Goal: Book appointment/travel/reservation

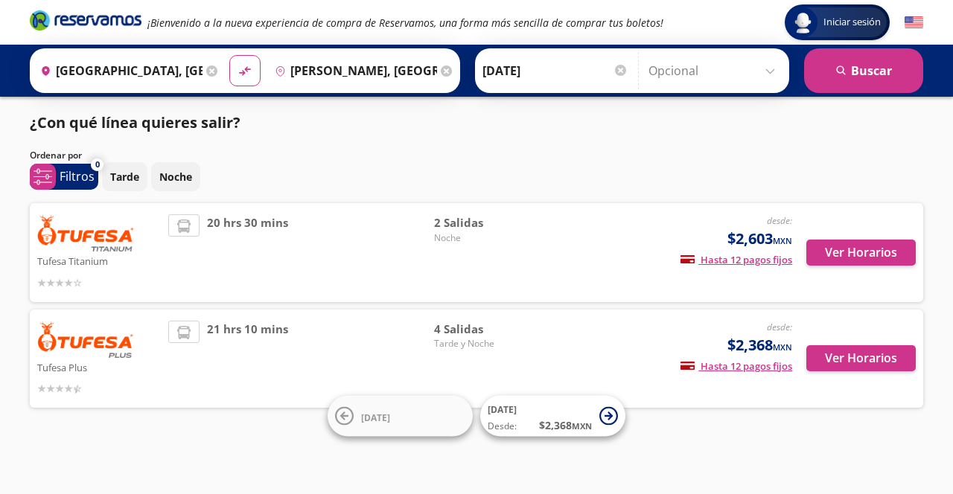
click at [603, 69] on input "[DATE]" at bounding box center [555, 70] width 146 height 37
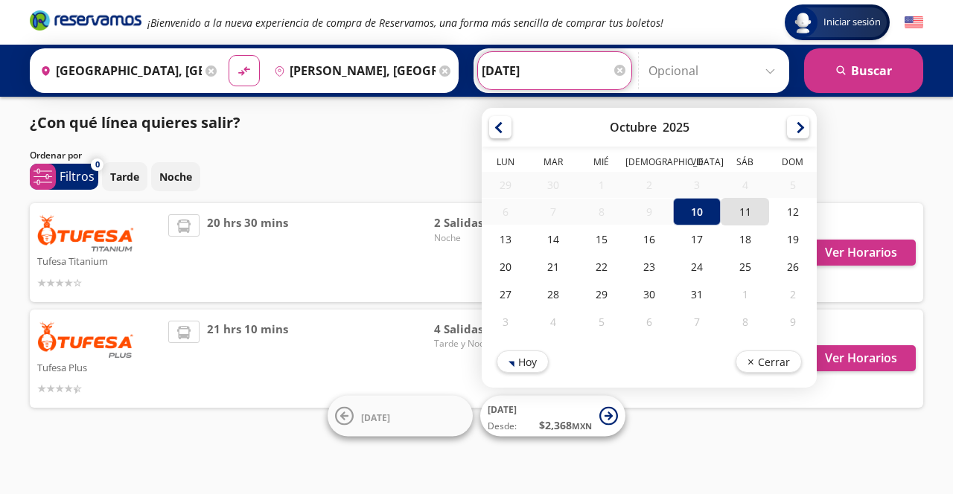
click at [750, 207] on div "11" at bounding box center [745, 212] width 48 height 28
type input "[DATE]"
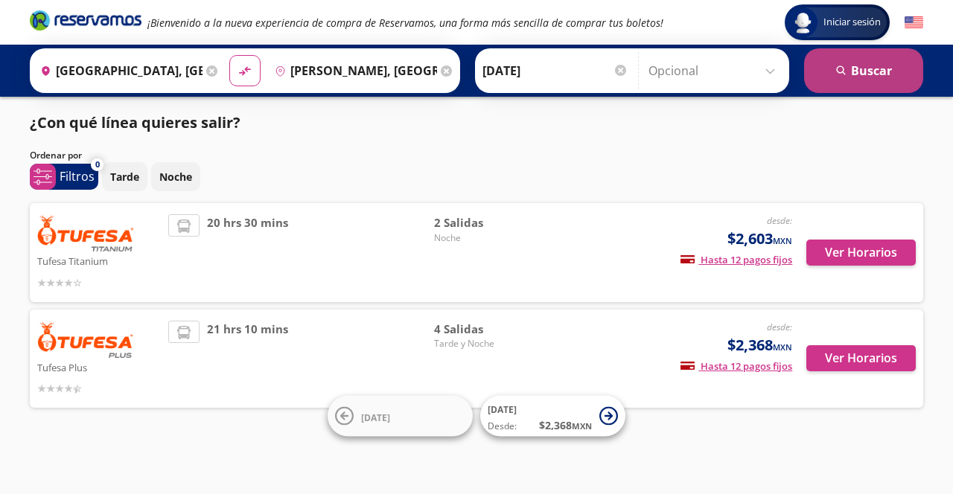
click at [879, 74] on button "search [GEOGRAPHIC_DATA]" at bounding box center [863, 70] width 119 height 45
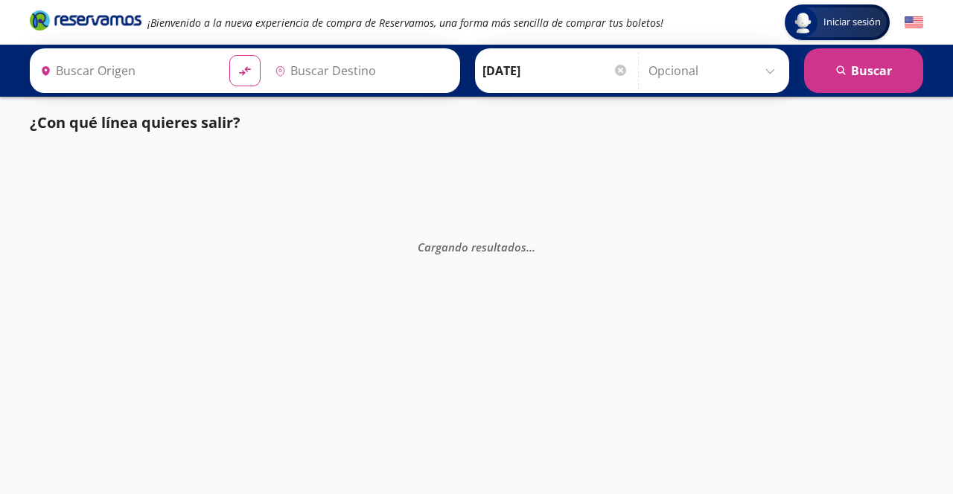
type input "[GEOGRAPHIC_DATA], [GEOGRAPHIC_DATA]"
type input "[PERSON_NAME], [GEOGRAPHIC_DATA]"
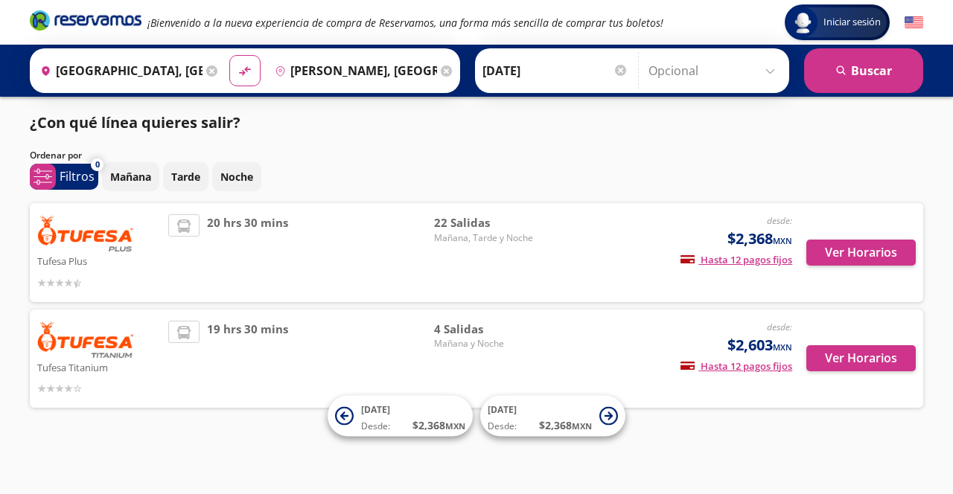
click at [599, 71] on input "[DATE]" at bounding box center [555, 70] width 146 height 37
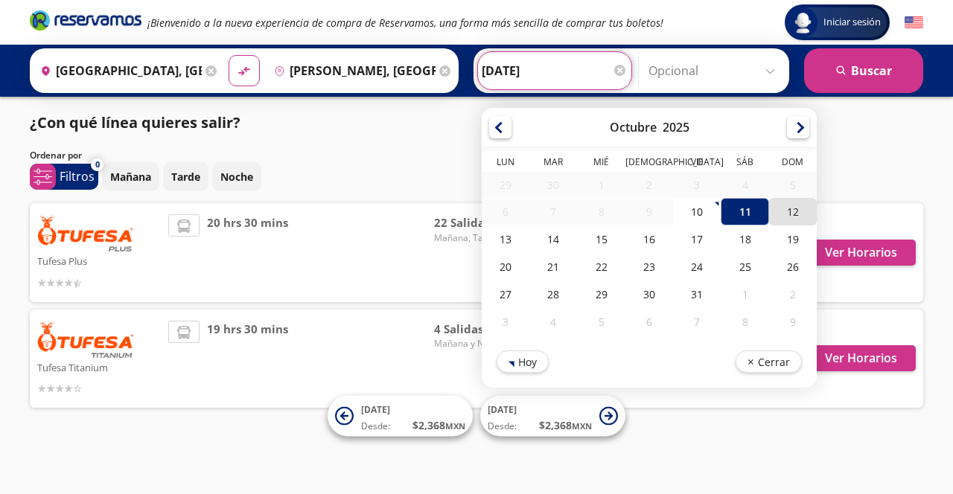
click at [809, 218] on div "12" at bounding box center [793, 212] width 48 height 28
type input "[DATE]"
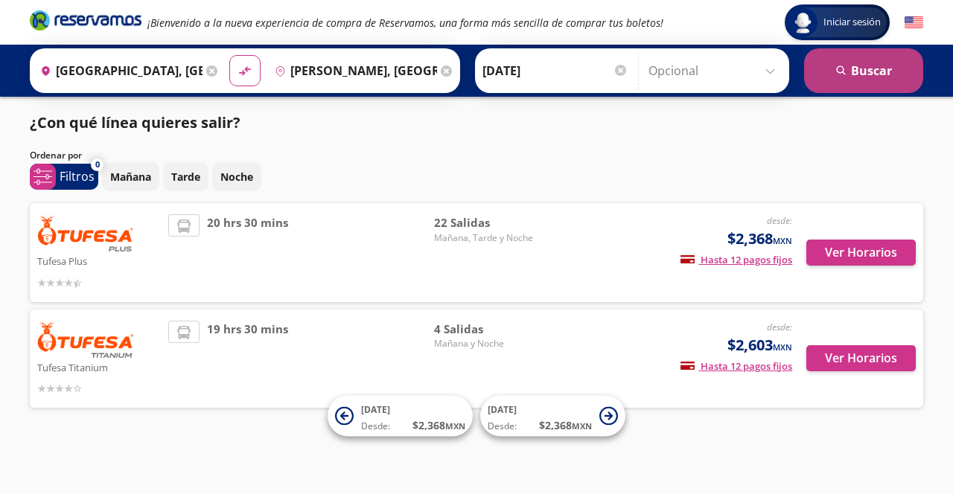
click at [865, 77] on button "search [GEOGRAPHIC_DATA]" at bounding box center [863, 70] width 119 height 45
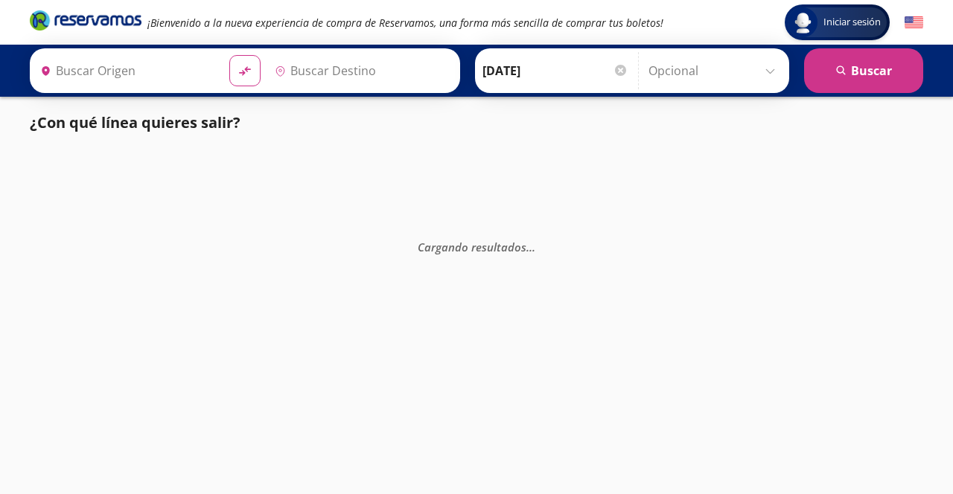
type input "[GEOGRAPHIC_DATA], [GEOGRAPHIC_DATA]"
type input "[PERSON_NAME], [GEOGRAPHIC_DATA]"
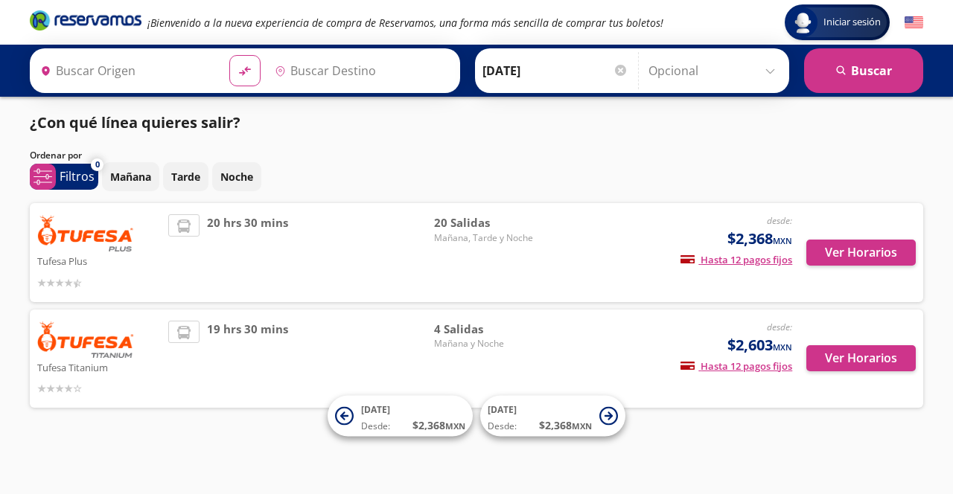
type input "[PERSON_NAME], [GEOGRAPHIC_DATA]"
type input "[GEOGRAPHIC_DATA], [GEOGRAPHIC_DATA]"
